Goal: Navigation & Orientation: Find specific page/section

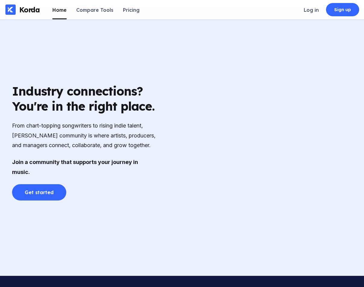
scroll to position [1447, 0]
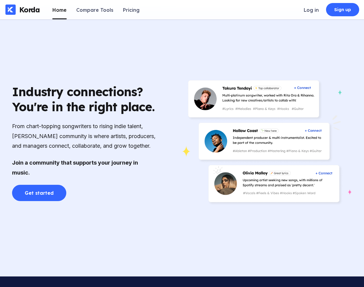
click at [304, 13] on div "Korda Home Compare Tools Pricing Log in Sign up" at bounding box center [182, 9] width 364 height 19
click at [311, 12] on div "Log in" at bounding box center [311, 10] width 15 height 6
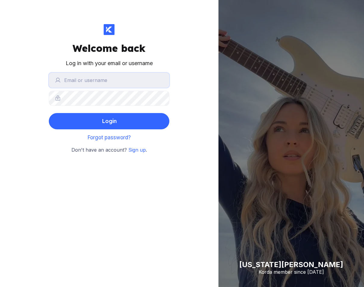
type input "[EMAIL_ADDRESS][DOMAIN_NAME]"
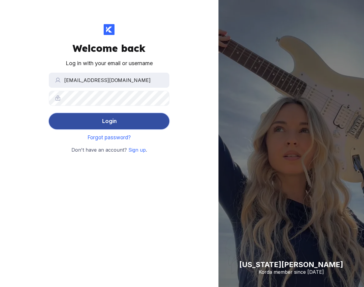
click at [118, 116] on button "Login" at bounding box center [109, 121] width 121 height 16
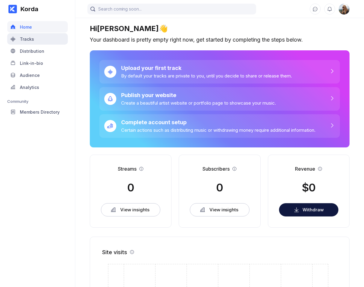
click at [27, 37] on div "Tracks" at bounding box center [27, 38] width 14 height 5
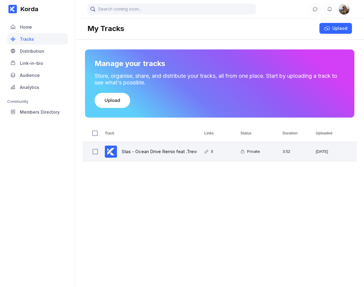
click at [156, 144] on div "Stas - Ocean Drive Remix feat .Trevon (1) HD" at bounding box center [170, 151] width 96 height 14
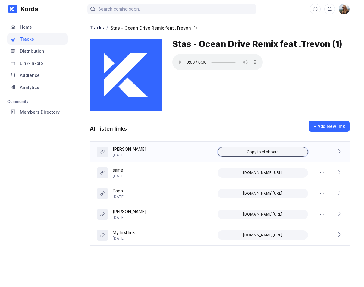
click at [255, 153] on div "Copy to clipboard" at bounding box center [263, 152] width 32 height 5
click at [338, 152] on icon at bounding box center [339, 151] width 6 height 6
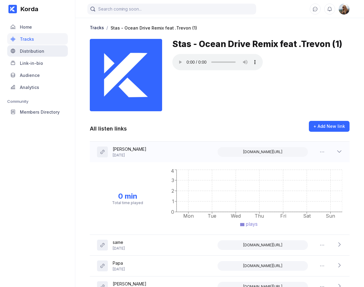
click at [36, 49] on div "Distribution" at bounding box center [32, 51] width 24 height 5
click at [28, 61] on div "Link-in-bio" at bounding box center [31, 63] width 23 height 5
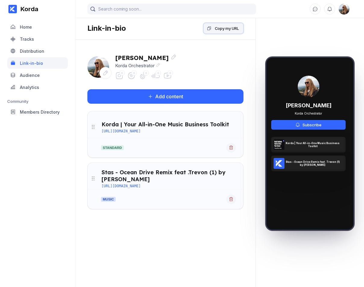
click at [215, 30] on div "Copy my URL" at bounding box center [227, 28] width 24 height 6
click at [40, 74] on div "Audience" at bounding box center [37, 74] width 61 height 11
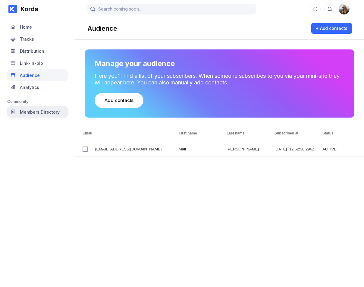
click at [51, 108] on div "Members Directory" at bounding box center [37, 111] width 61 height 11
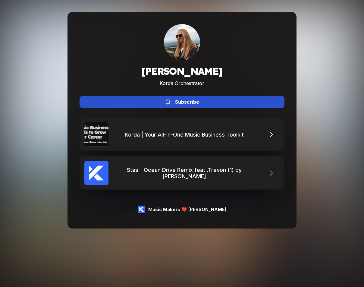
click at [165, 98] on button "Subscribe" at bounding box center [182, 102] width 205 height 12
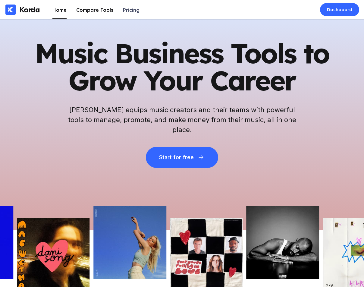
click at [96, 9] on div "Compare Tools" at bounding box center [94, 10] width 37 height 6
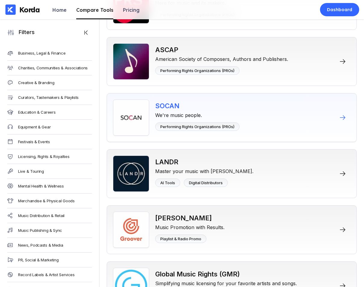
scroll to position [986, 0]
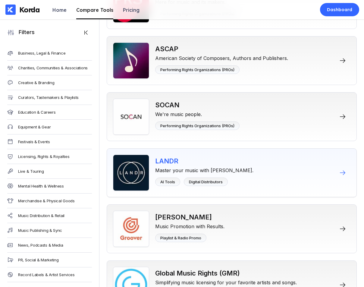
click at [181, 166] on div "Master your music with [PERSON_NAME]." at bounding box center [204, 169] width 98 height 8
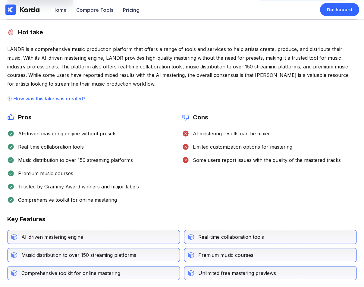
scroll to position [104, 0]
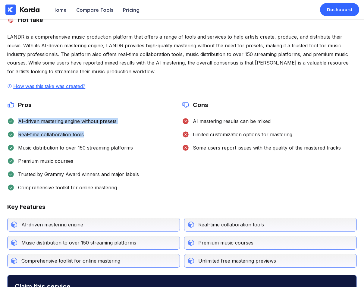
drag, startPoint x: 18, startPoint y: 122, endPoint x: 147, endPoint y: 137, distance: 130.3
click at [147, 137] on div "AI-driven mastering engine without presets Real-time collaboration tools Music …" at bounding box center [94, 155] width 175 height 74
click at [194, 136] on div "Limited customization options for mastering" at bounding box center [240, 134] width 103 height 6
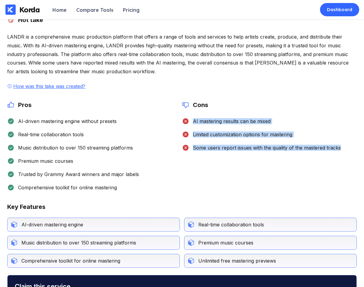
drag, startPoint x: 193, startPoint y: 120, endPoint x: 291, endPoint y: 163, distance: 106.7
click at [291, 163] on div "Cons AI mastering results can be mixed Limited customization options for master…" at bounding box center [269, 146] width 175 height 90
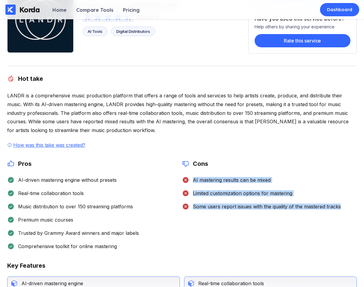
scroll to position [0, 0]
